Goal: Check status: Check status

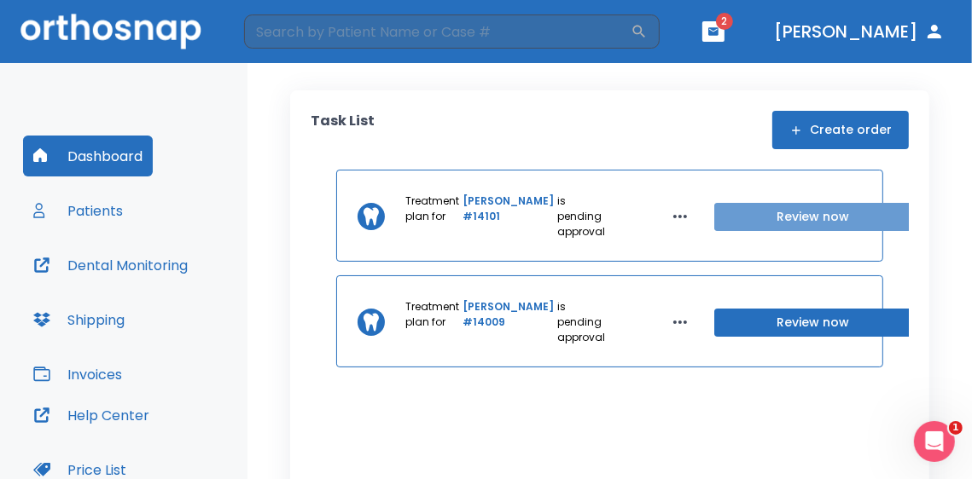
click at [717, 224] on button "Review now" at bounding box center [813, 217] width 198 height 28
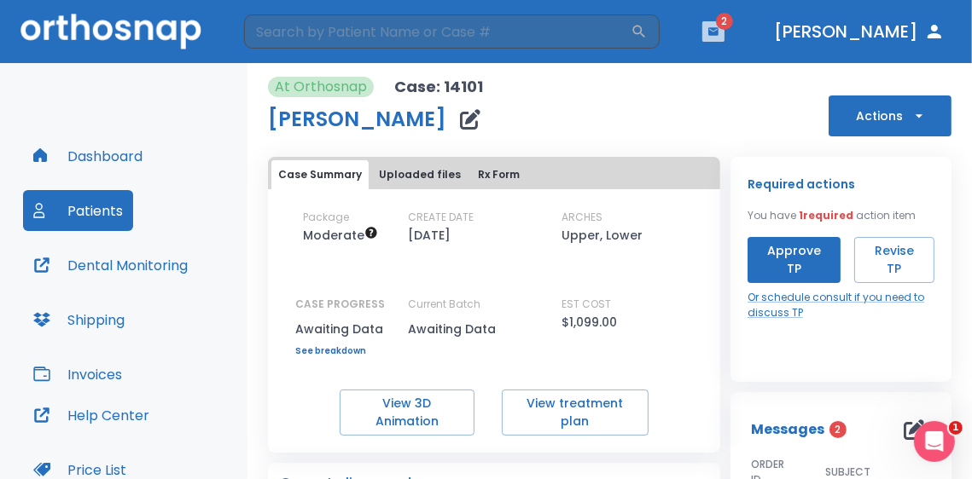
click at [718, 30] on icon "button" at bounding box center [713, 31] width 10 height 8
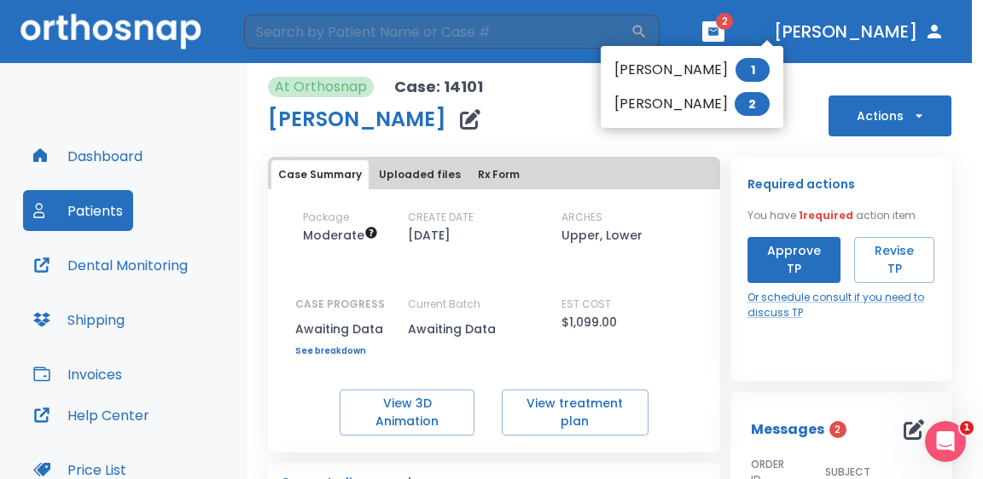
click at [799, 82] on div at bounding box center [491, 239] width 983 height 479
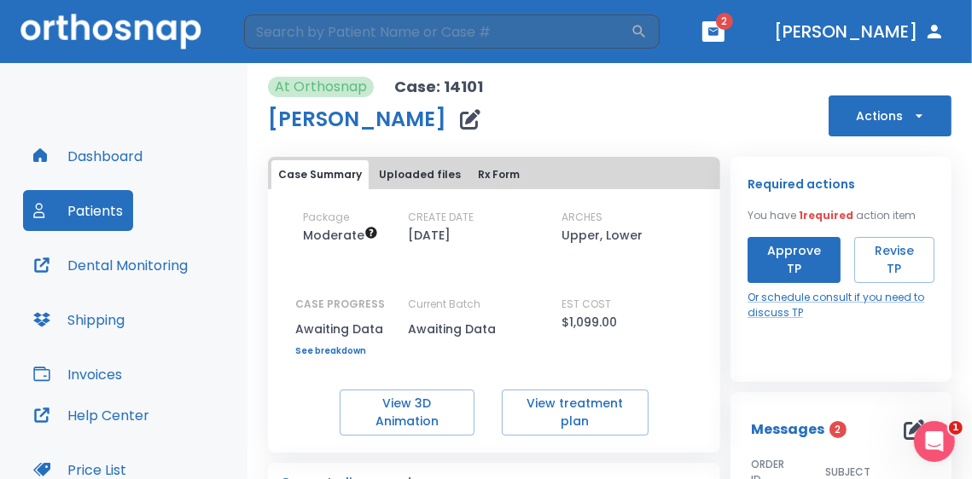
click at [724, 33] on button "button" at bounding box center [713, 31] width 22 height 20
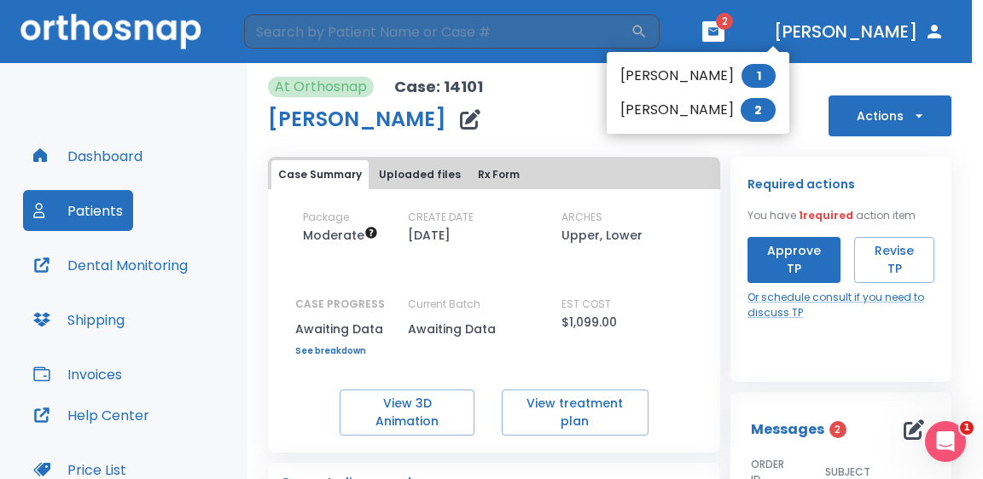
click at [538, 97] on div at bounding box center [491, 239] width 983 height 479
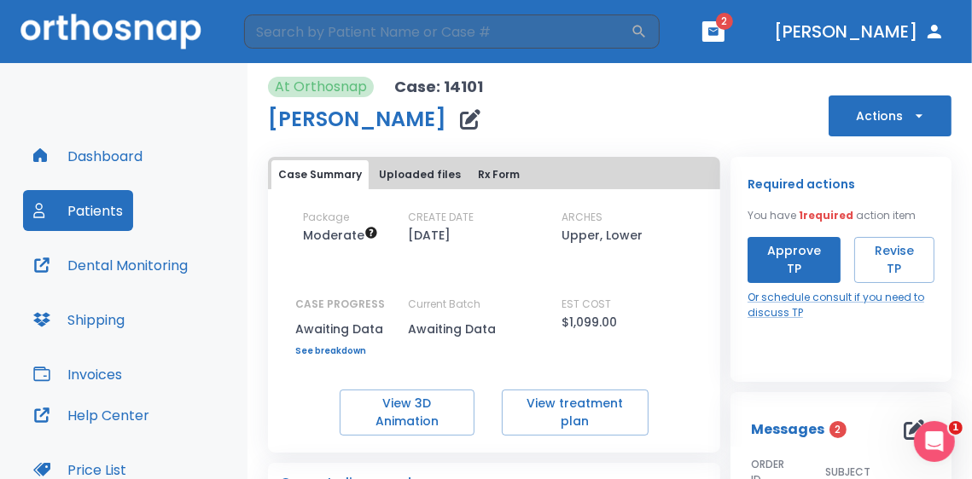
click at [671, 340] on div "EST COST $1,099.00" at bounding box center [638, 327] width 154 height 60
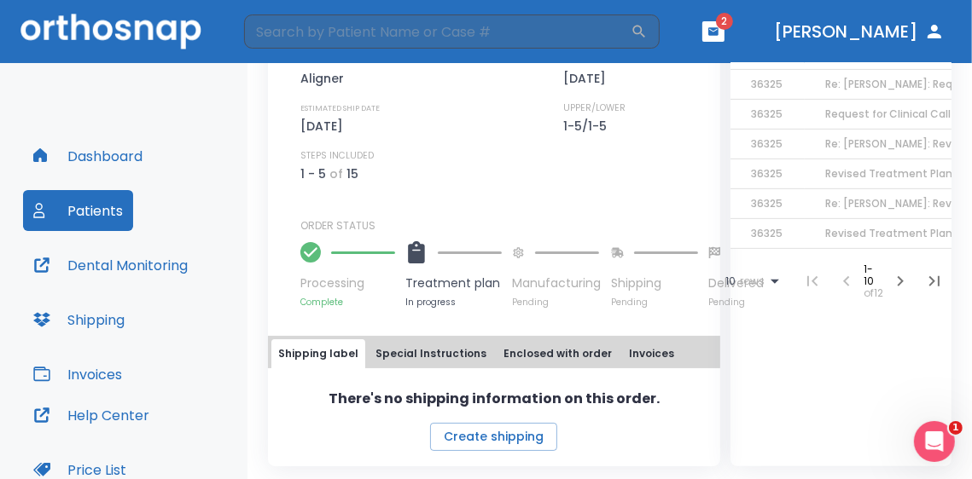
scroll to position [294, 0]
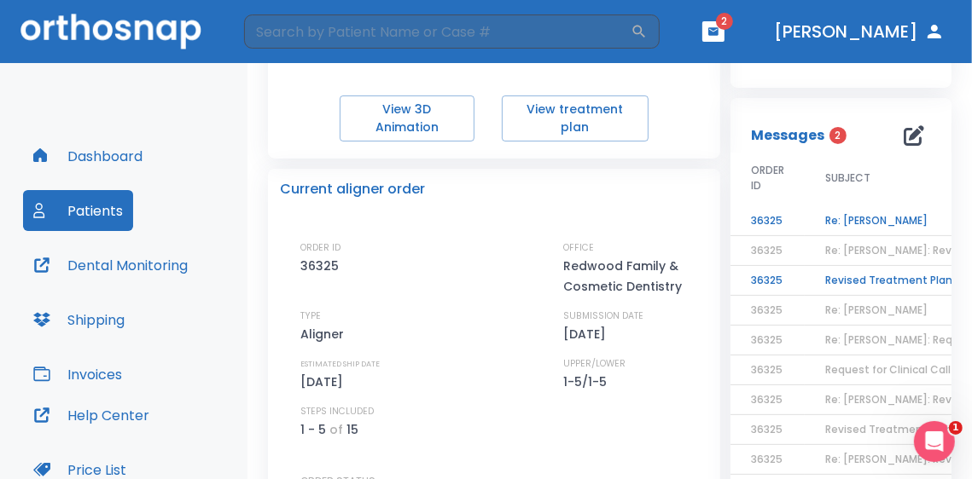
click at [856, 223] on td "Re: [PERSON_NAME]" at bounding box center [910, 221] width 213 height 30
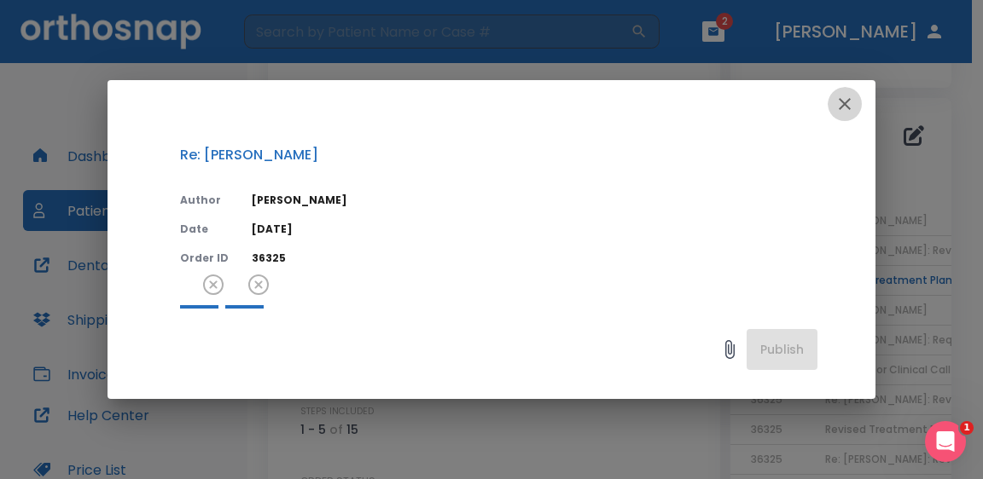
click at [839, 107] on icon "button" at bounding box center [845, 104] width 12 height 12
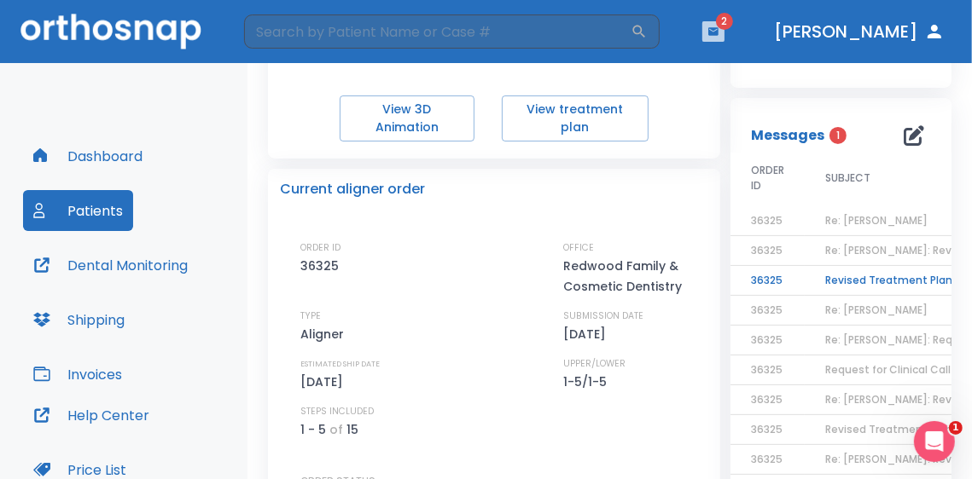
click at [724, 30] on button "button" at bounding box center [713, 31] width 22 height 20
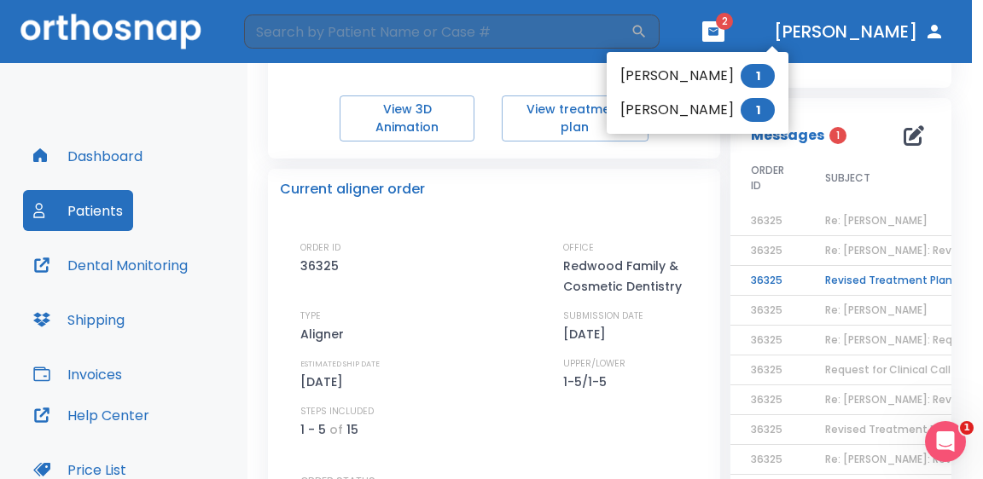
click at [750, 30] on div at bounding box center [491, 239] width 983 height 479
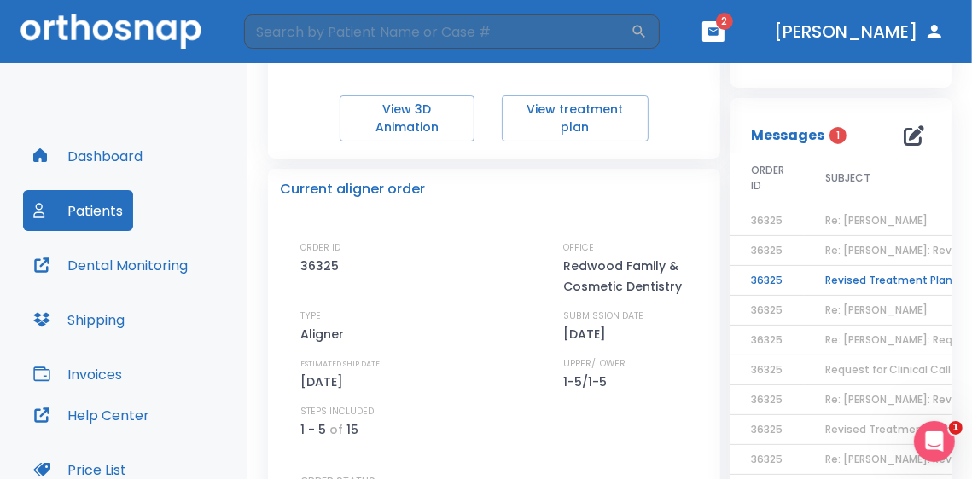
click at [838, 218] on span "Re: [PERSON_NAME]" at bounding box center [876, 220] width 102 height 15
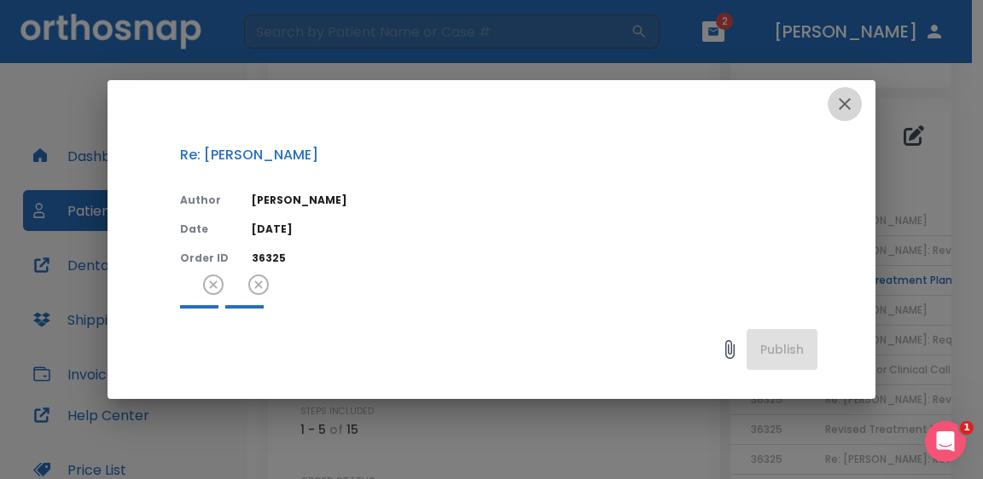
click at [848, 102] on icon "button" at bounding box center [844, 104] width 20 height 20
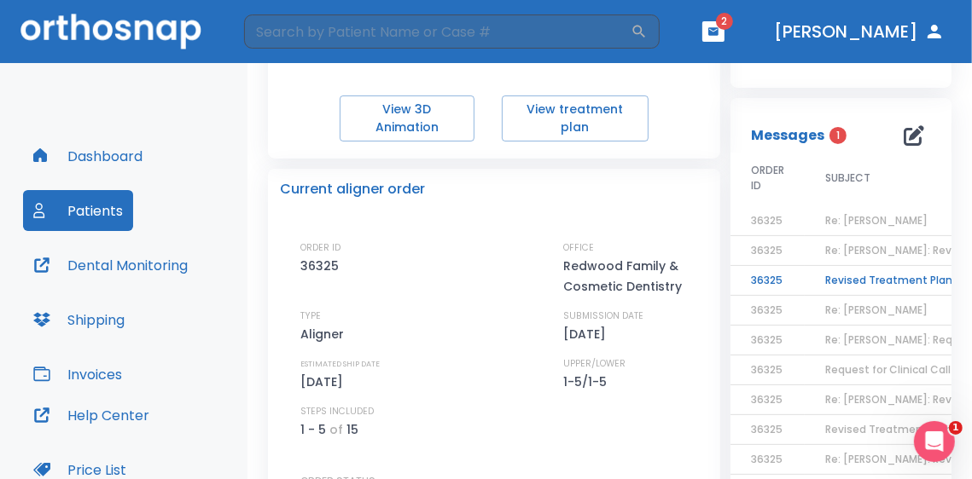
click at [863, 282] on td "Revised Treatment Plan: Ready for Approval" at bounding box center [910, 281] width 213 height 30
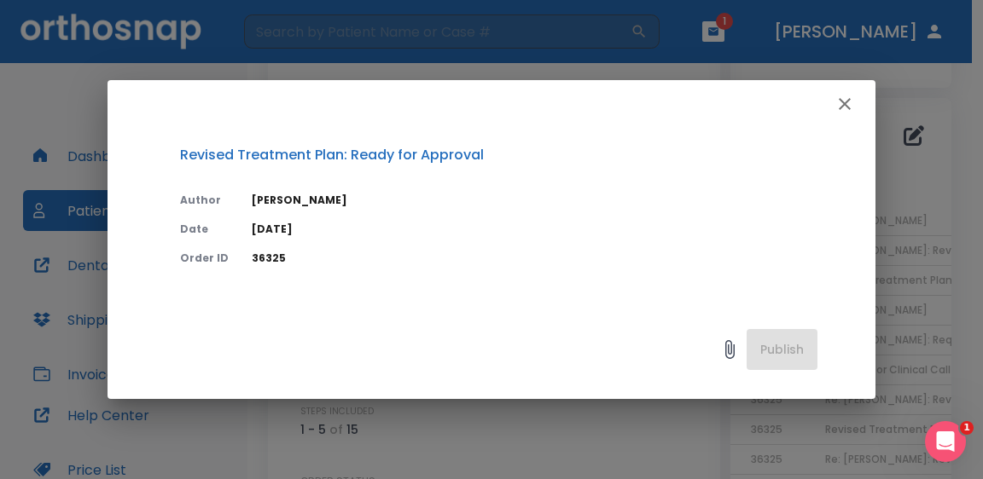
click at [837, 105] on icon "button" at bounding box center [844, 104] width 20 height 20
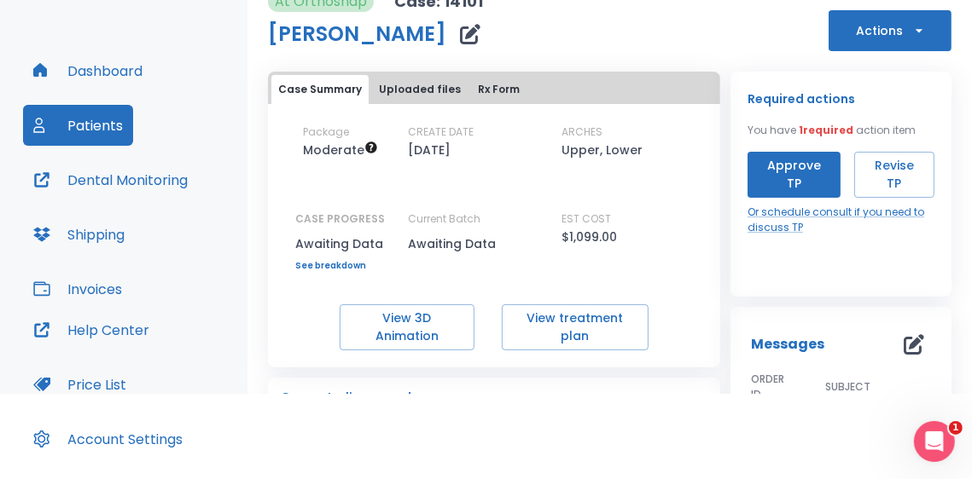
scroll to position [0, 0]
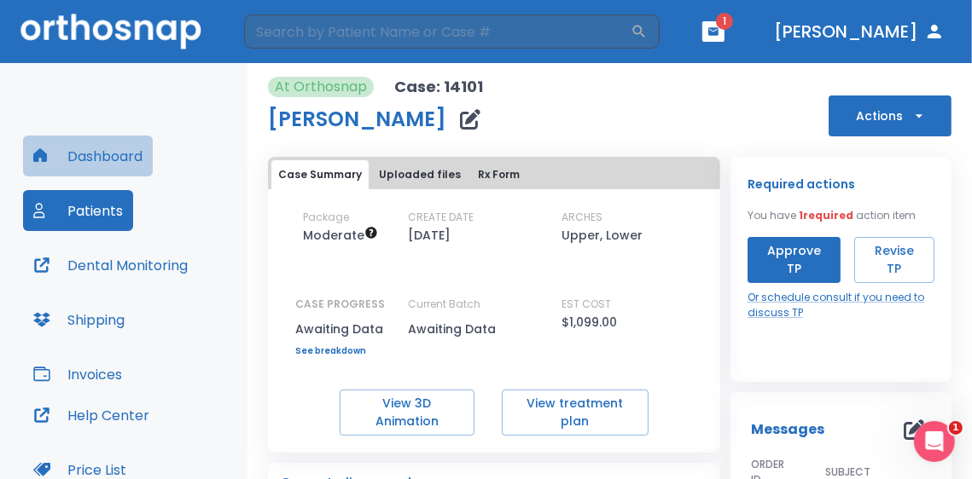
click at [122, 158] on button "Dashboard" at bounding box center [88, 156] width 130 height 41
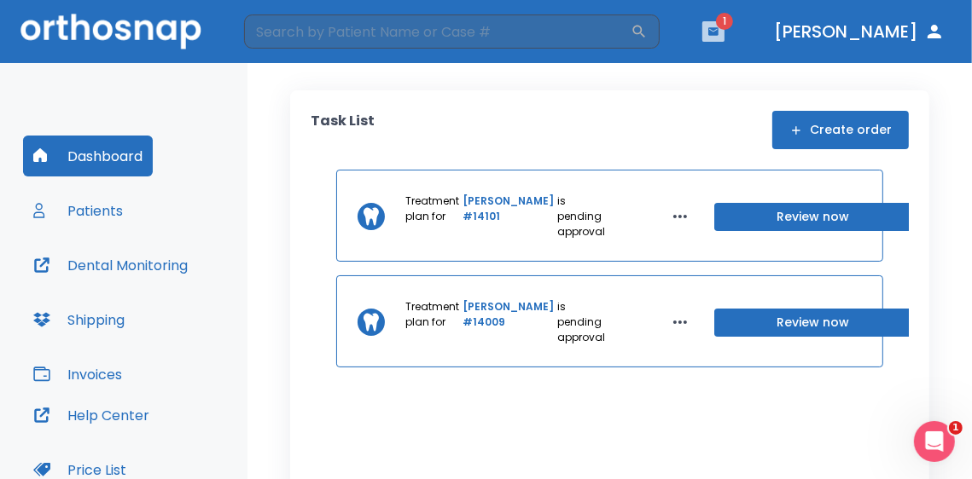
click at [724, 35] on button "button" at bounding box center [713, 31] width 22 height 20
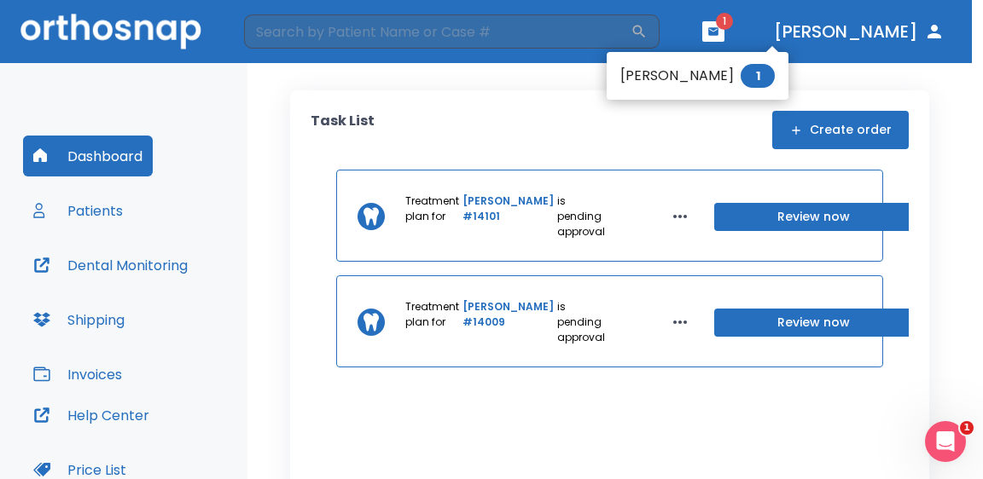
click at [697, 72] on li "[PERSON_NAME] 1" at bounding box center [698, 76] width 182 height 34
